Goal: Obtain resource: Download file/media

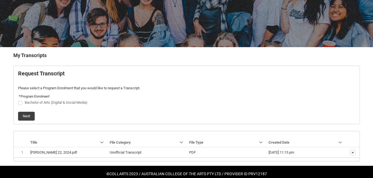
scroll to position [67, 0]
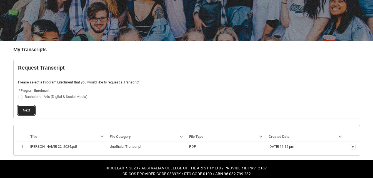
click at [31, 108] on button "Next" at bounding box center [26, 110] width 17 height 9
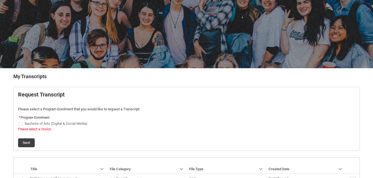
scroll to position [74, 0]
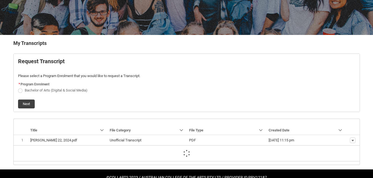
scroll to position [74, 0]
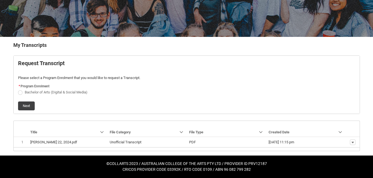
click at [20, 93] on span "Request_Student_Transcript flow" at bounding box center [20, 93] width 4 height 4
click at [18, 89] on input "Bachelor of Arts (Digital & Social Media)" at bounding box center [18, 89] width 0 height 0
radio input "true"
click at [33, 109] on button "Next" at bounding box center [26, 106] width 17 height 9
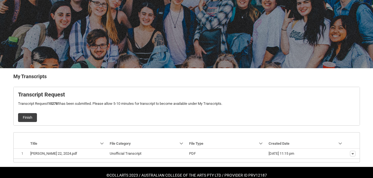
scroll to position [54, 0]
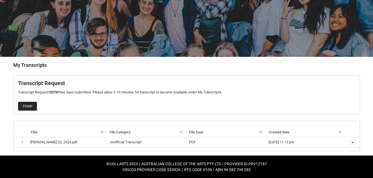
click at [29, 106] on button "Finish" at bounding box center [27, 106] width 19 height 9
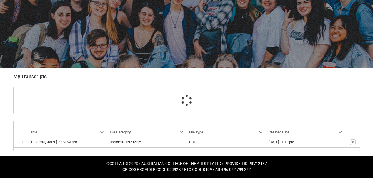
scroll to position [43, 0]
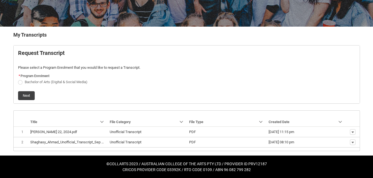
scroll to position [84, 0]
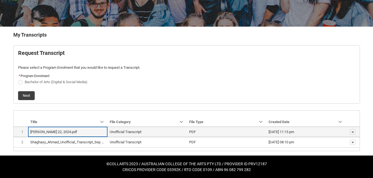
click at [192, 131] on lightning-base-formatted-text "PDF" at bounding box center [192, 132] width 7 height 4
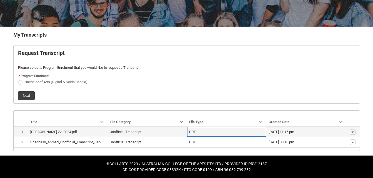
click at [273, 131] on lightning-formatted-date-time "22/05/2024, 11:15 pm" at bounding box center [282, 132] width 26 height 4
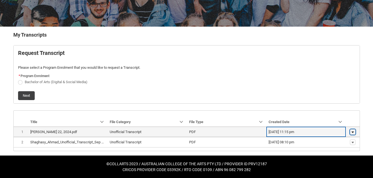
click at [352, 131] on lightning-primitive-icon "button" at bounding box center [352, 132] width 3 height 4
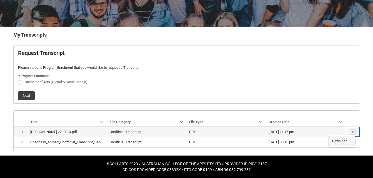
click at [347, 141] on span "Download" at bounding box center [339, 141] width 15 height 5
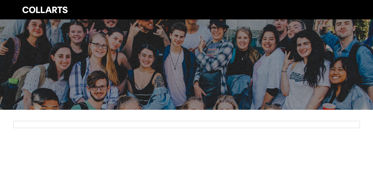
scroll to position [15, 0]
